Goal: Information Seeking & Learning: Find specific page/section

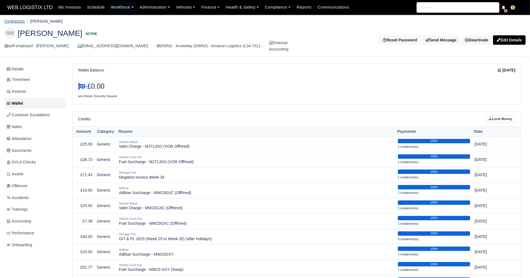
click at [20, 21] on link "Contractors" at bounding box center [14, 21] width 20 height 4
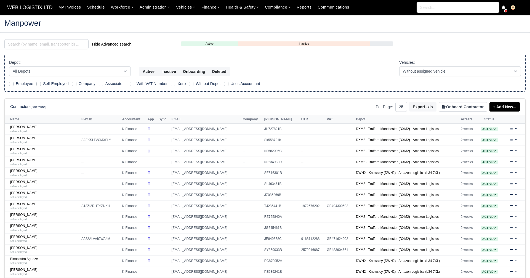
select select "25"
click at [44, 41] on input "search" at bounding box center [46, 44] width 84 height 10
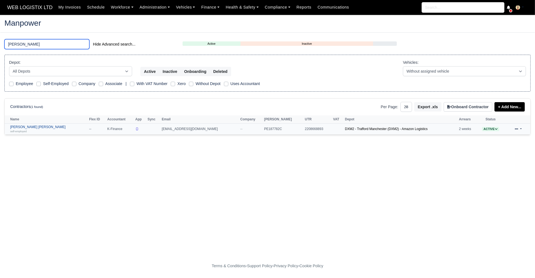
type input "paige"
click at [34, 129] on div "self-employed" at bounding box center [48, 131] width 76 height 4
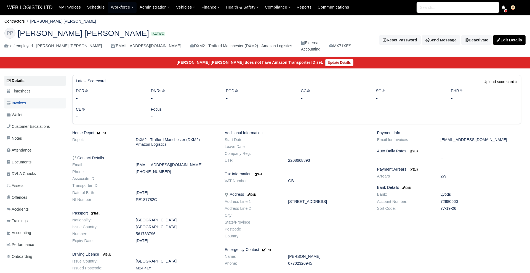
click at [23, 105] on span "Invoices" at bounding box center [16, 103] width 19 height 6
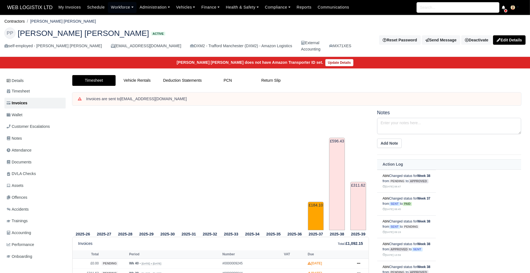
scroll to position [61, 0]
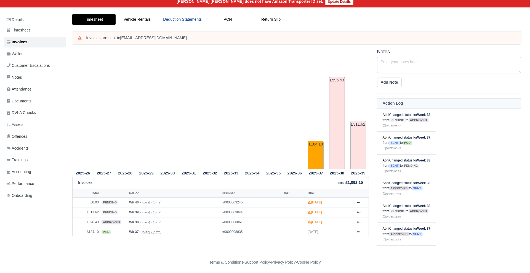
click at [170, 21] on link "Deduction Statements" at bounding box center [182, 19] width 47 height 11
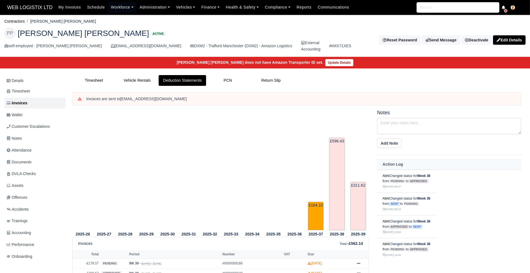
scroll to position [51, 0]
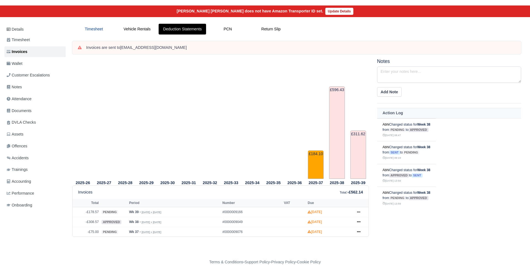
click at [100, 29] on link "Timesheet" at bounding box center [93, 29] width 43 height 11
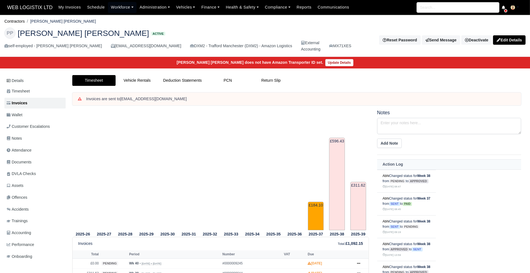
scroll to position [61, 0]
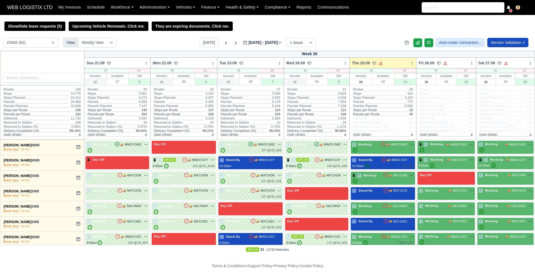
select select "1"
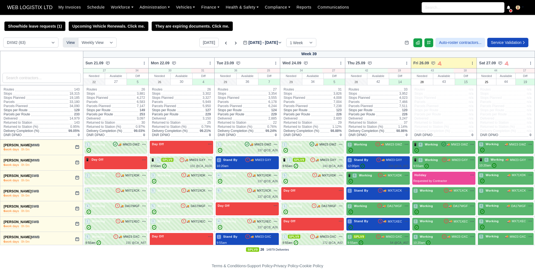
select select "1"
click at [233, 43] on icon at bounding box center [236, 43] width 6 height 6
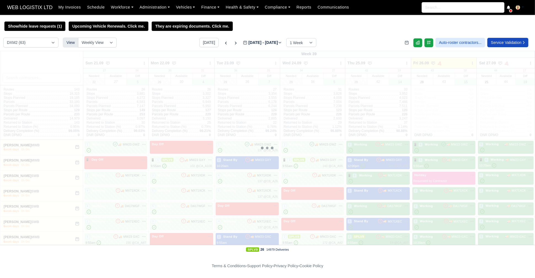
type input "2025-10-01"
